Goal: Information Seeking & Learning: Learn about a topic

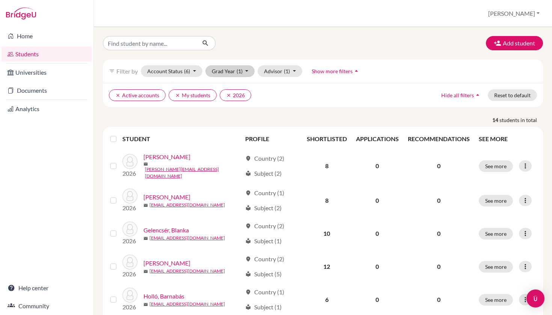
click at [236, 70] on span "(1)" at bounding box center [239, 71] width 6 height 6
click at [228, 97] on div "2025" at bounding box center [228, 99] width 26 height 9
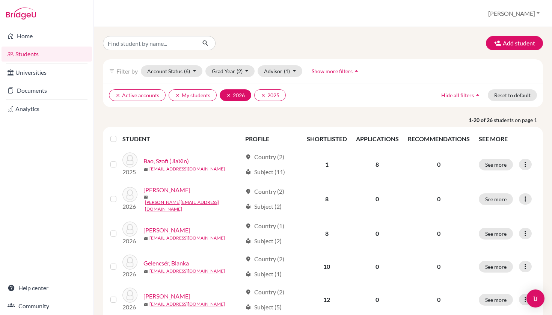
click at [227, 93] on icon "clear" at bounding box center [228, 95] width 5 height 5
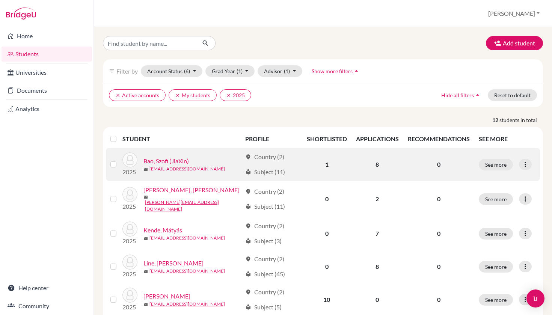
click at [178, 160] on link "Bao, Szofi (JiaXin)" at bounding box center [165, 160] width 45 height 9
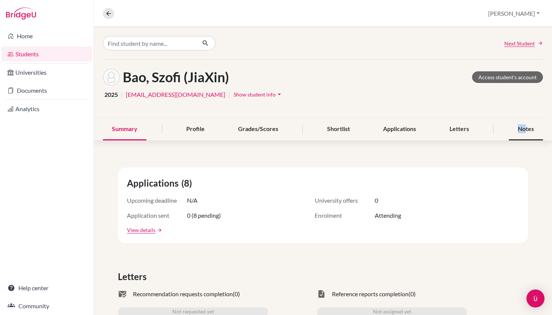
click at [525, 124] on div "Notes" at bounding box center [525, 129] width 34 height 22
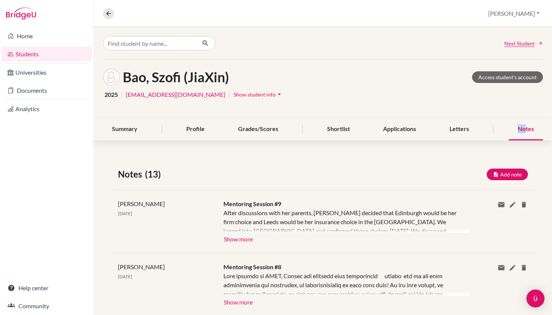
click at [241, 235] on button "Show more" at bounding box center [238, 238] width 30 height 11
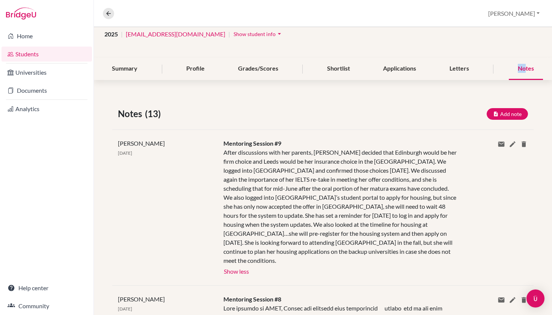
scroll to position [61, 0]
click at [51, 56] on link "Students" at bounding box center [47, 54] width 90 height 15
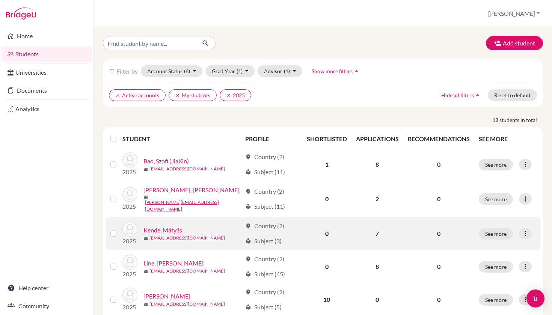
click at [177, 226] on link "Kende, Mátyás" at bounding box center [162, 229] width 39 height 9
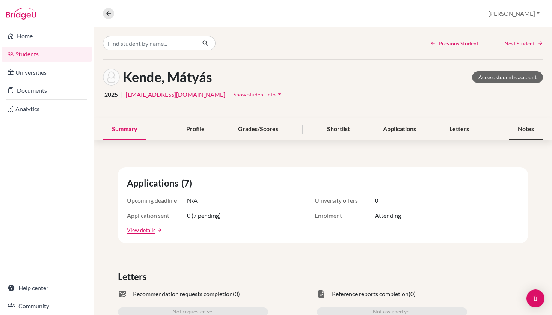
click at [537, 128] on div "Notes" at bounding box center [525, 129] width 34 height 22
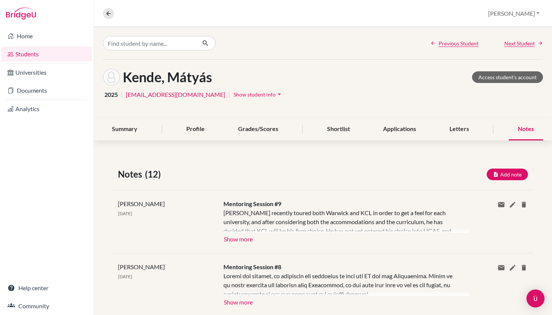
click at [248, 242] on button "Show more" at bounding box center [238, 238] width 30 height 11
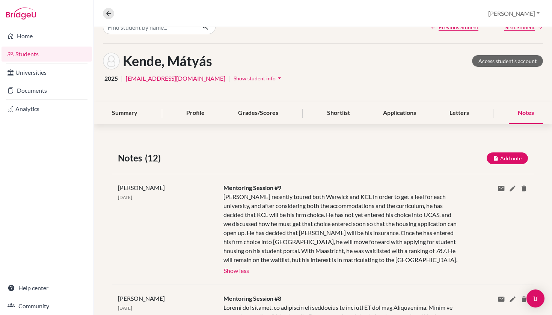
scroll to position [17, 0]
